Goal: Task Accomplishment & Management: Manage account settings

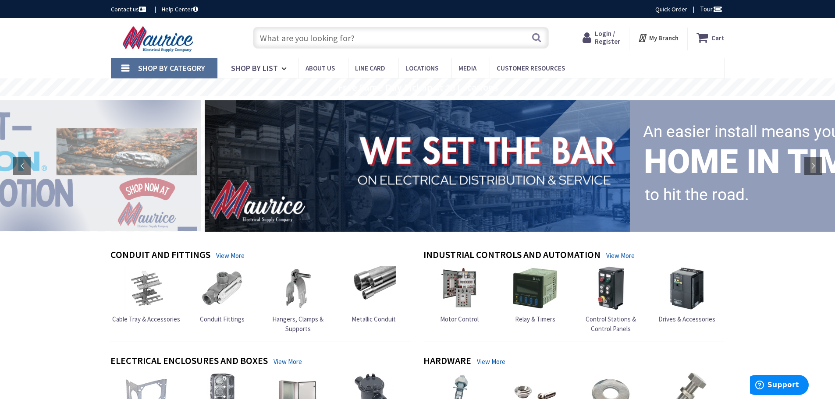
click at [270, 30] on input "text" at bounding box center [401, 38] width 296 height 22
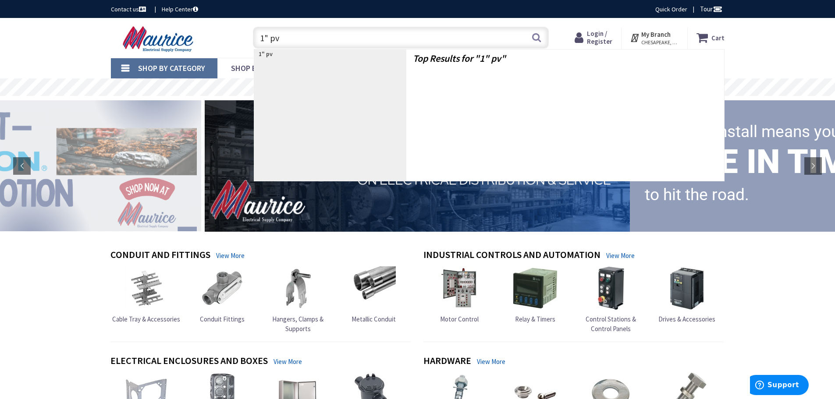
type input "1" pvc"
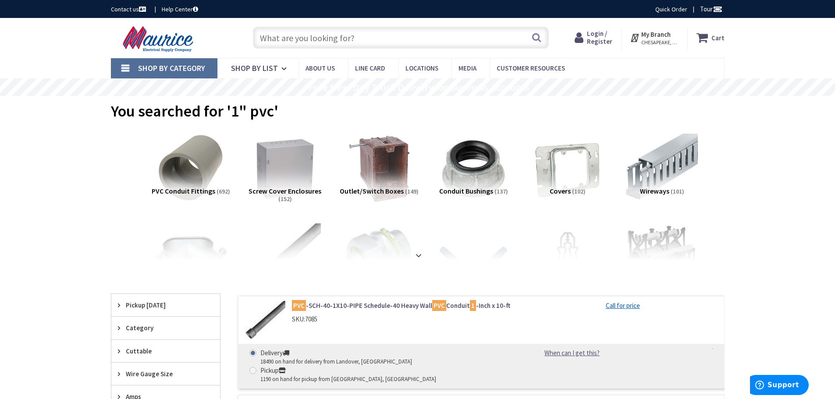
click at [660, 34] on strong "My Branch" at bounding box center [656, 34] width 29 height 8
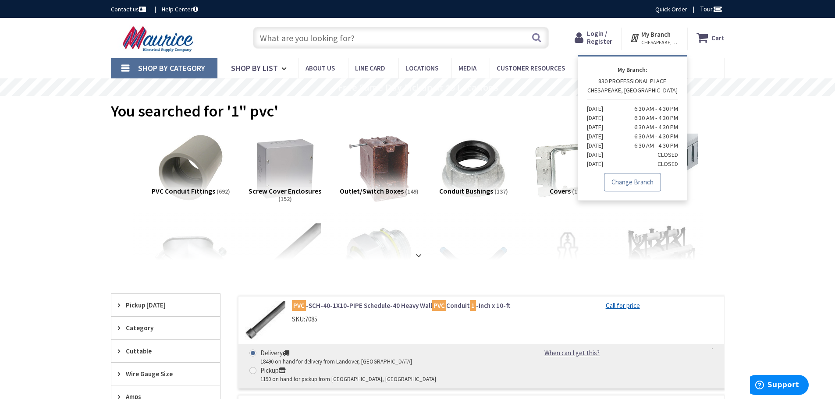
click at [632, 175] on link "Change Branch" at bounding box center [632, 182] width 57 height 18
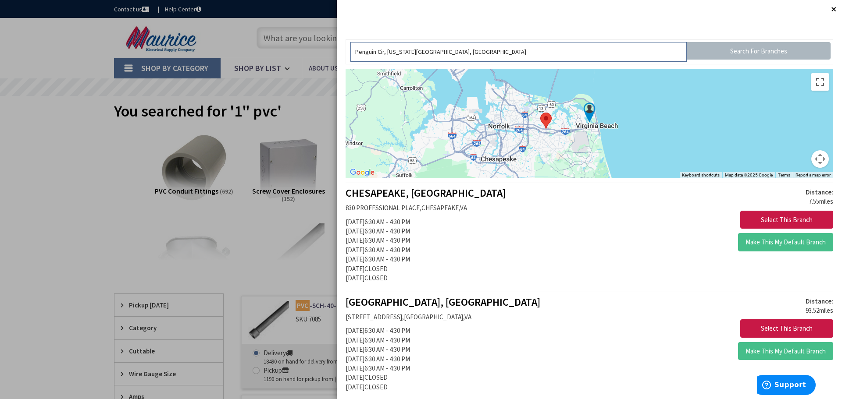
drag, startPoint x: 422, startPoint y: 56, endPoint x: 337, endPoint y: 57, distance: 85.1
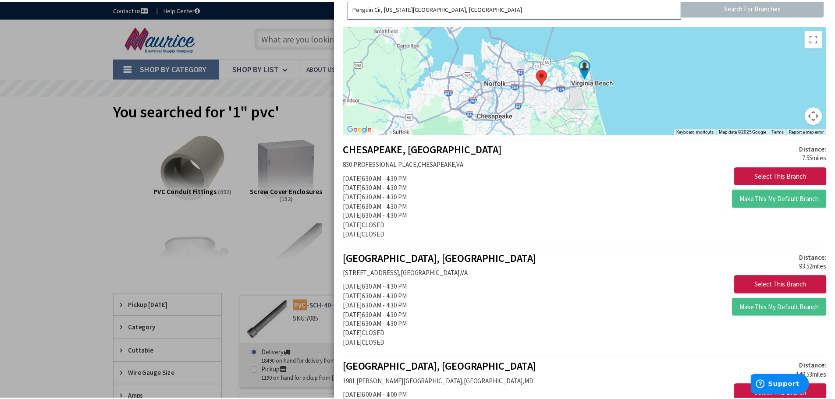
scroll to position [88, 0]
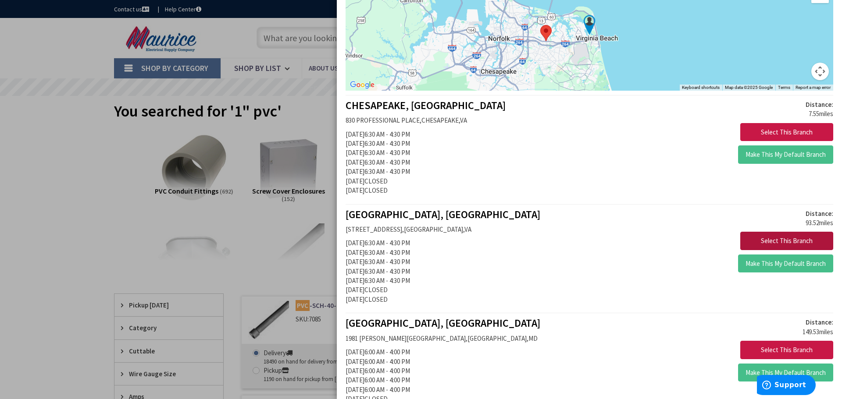
click at [786, 240] on button "Select This Branch" at bounding box center [786, 241] width 93 height 18
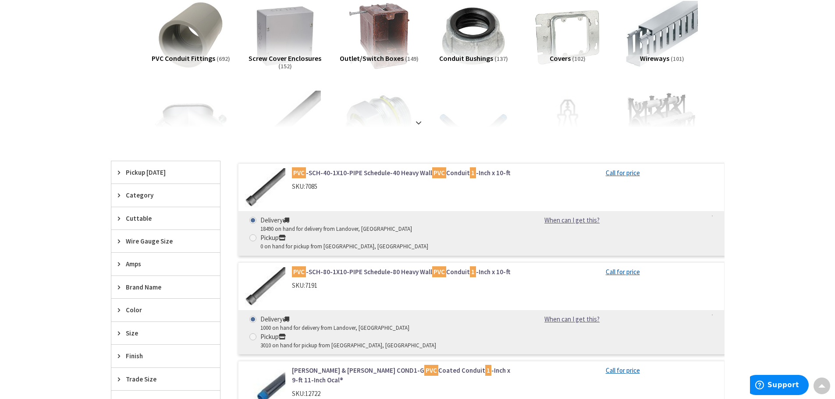
scroll to position [132, 0]
